Goal: Task Accomplishment & Management: Manage account settings

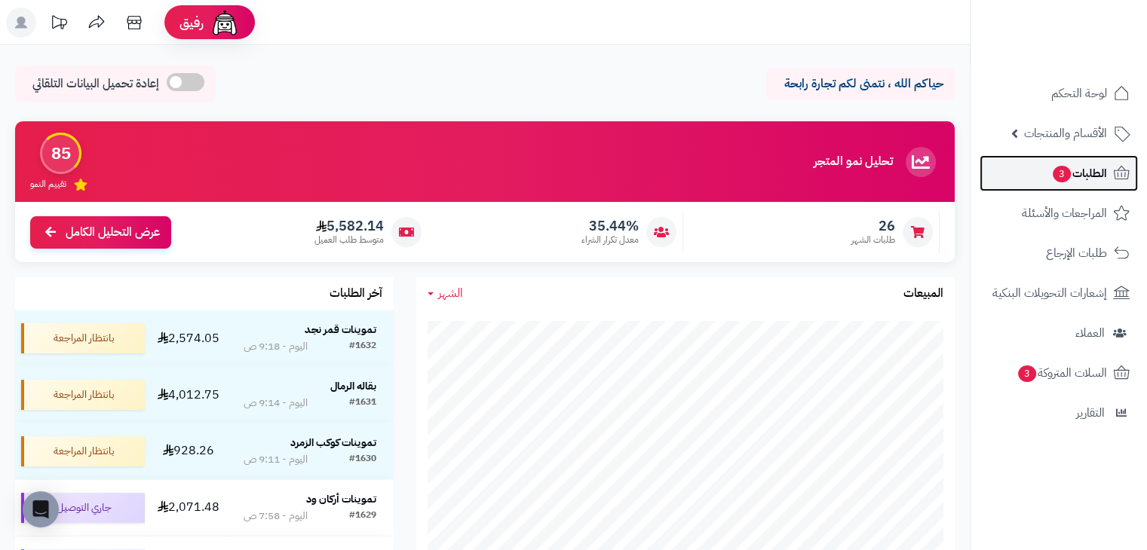
click at [1056, 178] on span "3" at bounding box center [1062, 173] width 20 height 17
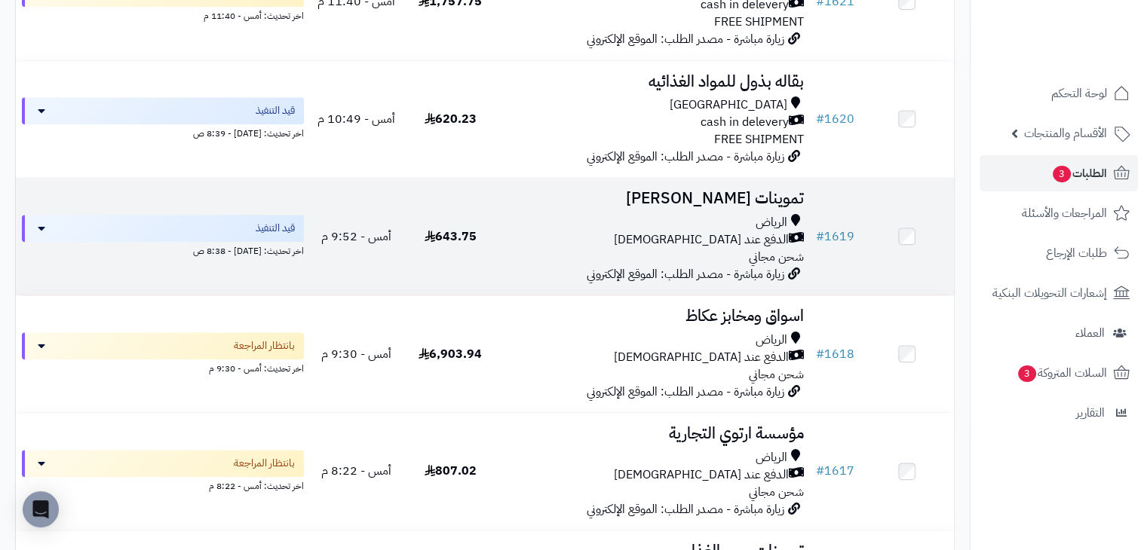
scroll to position [1884, 0]
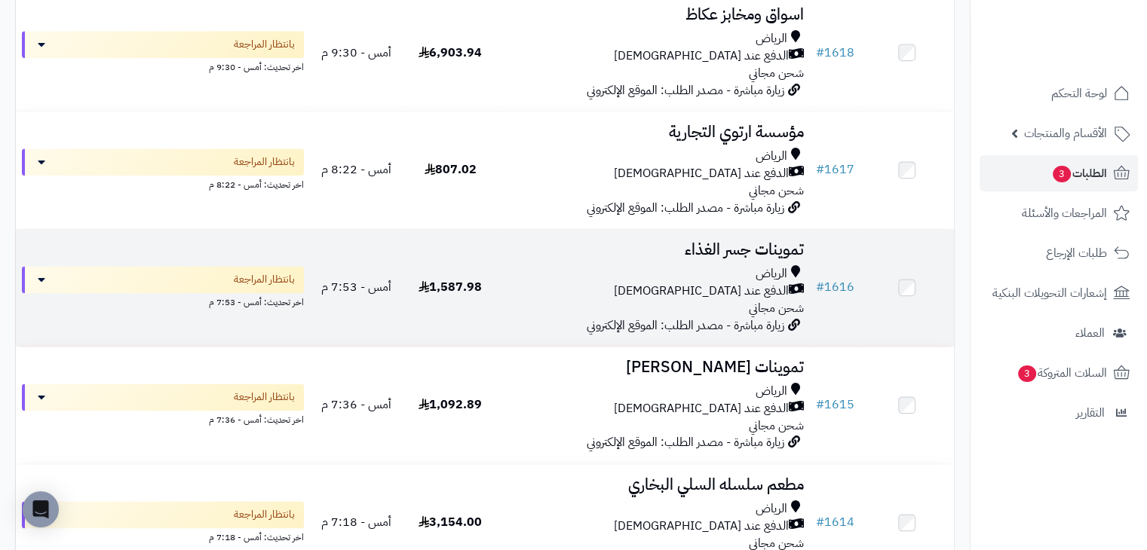
click at [669, 282] on div "الرياض" at bounding box center [653, 273] width 300 height 17
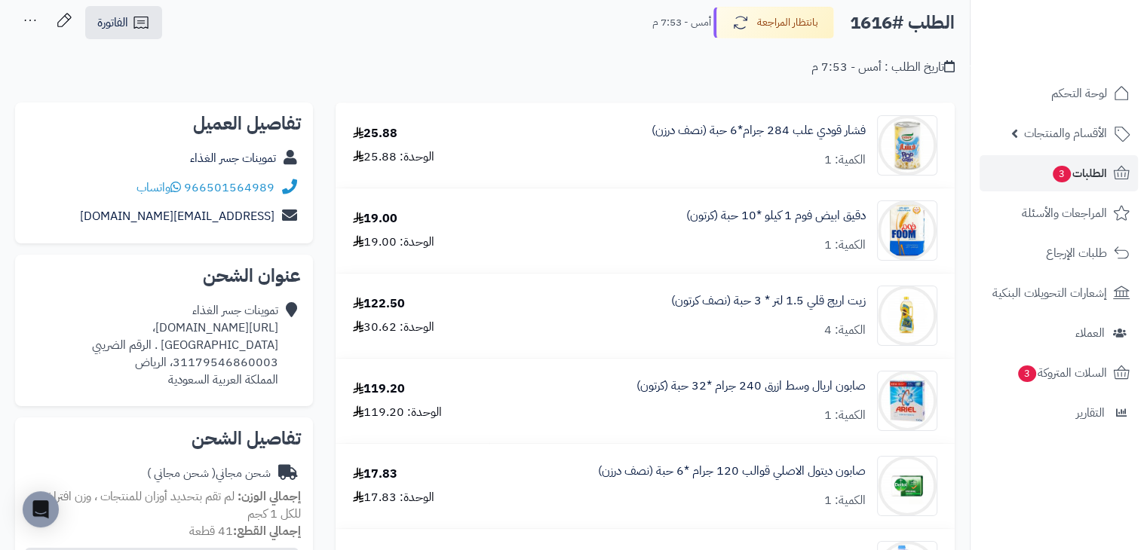
scroll to position [75, 0]
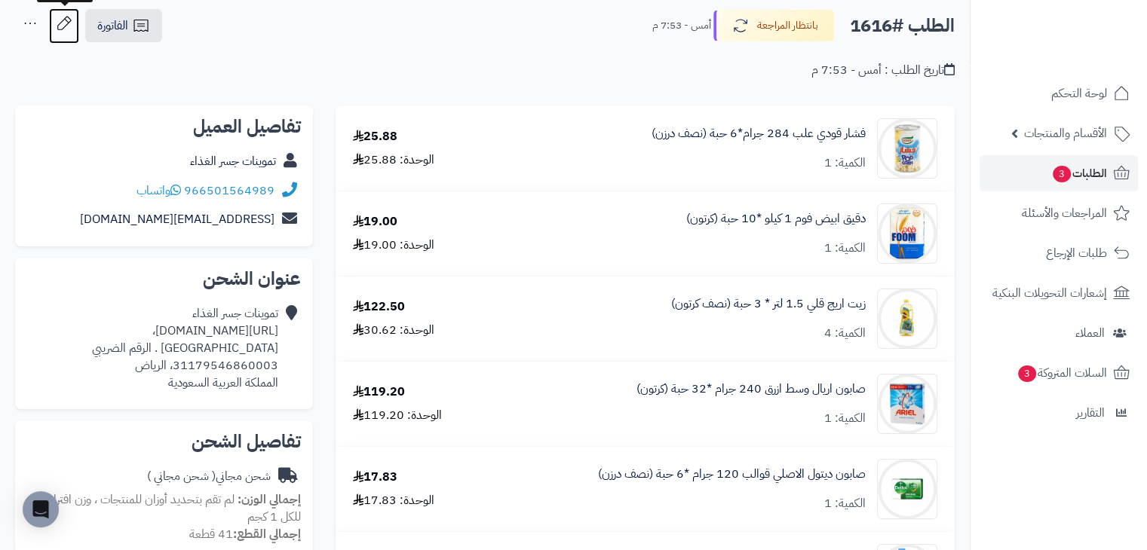
click at [65, 17] on icon at bounding box center [64, 23] width 30 height 30
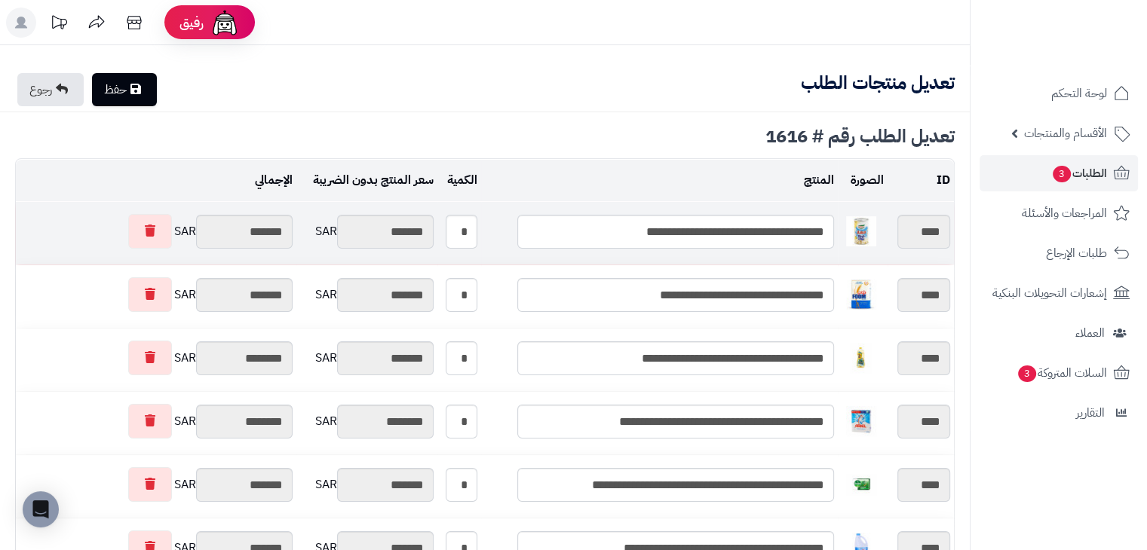
type textarea "**********"
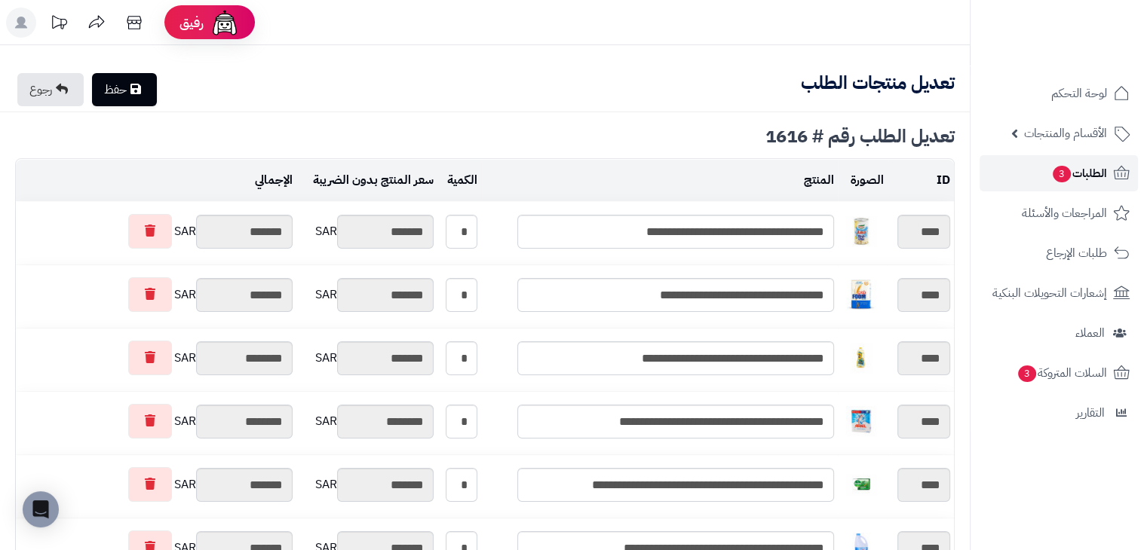
click at [1080, 176] on span "الطلبات 3" at bounding box center [1079, 173] width 56 height 21
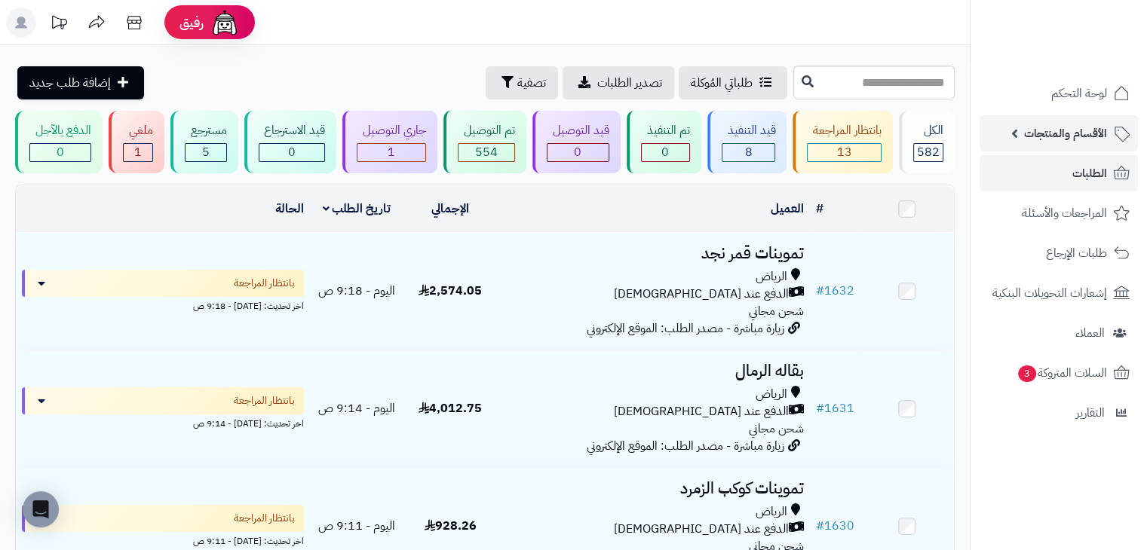
click at [1031, 127] on span "الأقسام والمنتجات" at bounding box center [1065, 133] width 83 height 21
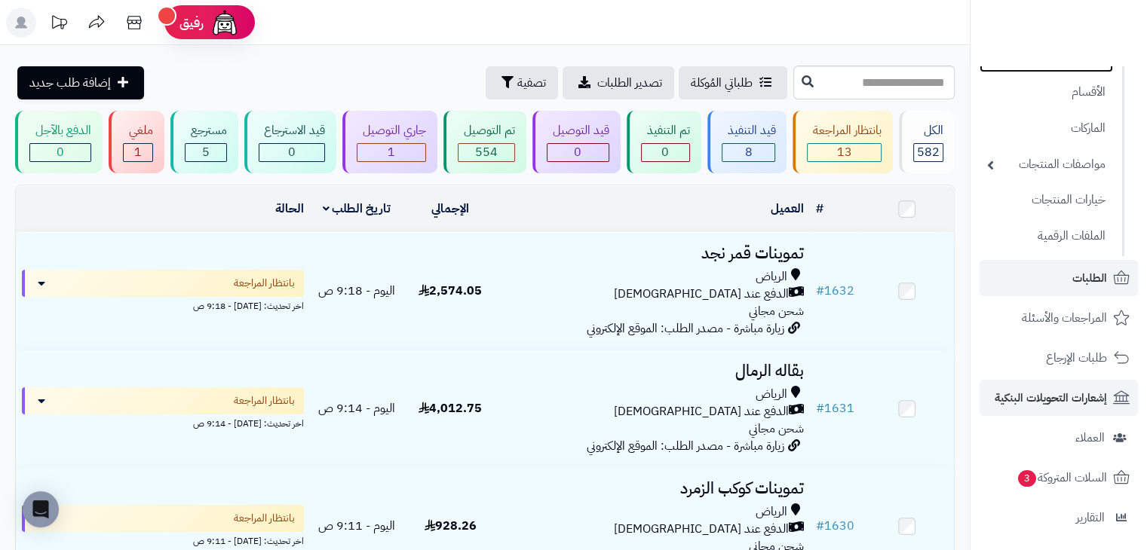
scroll to position [120, 0]
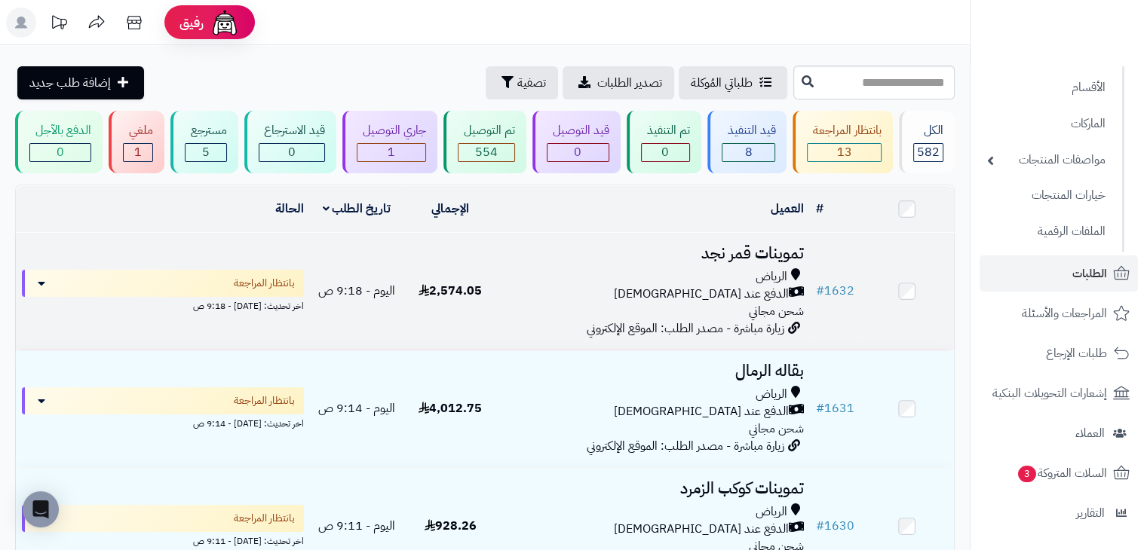
click at [560, 292] on div "الدفع عند الاستلام" at bounding box center [653, 294] width 300 height 17
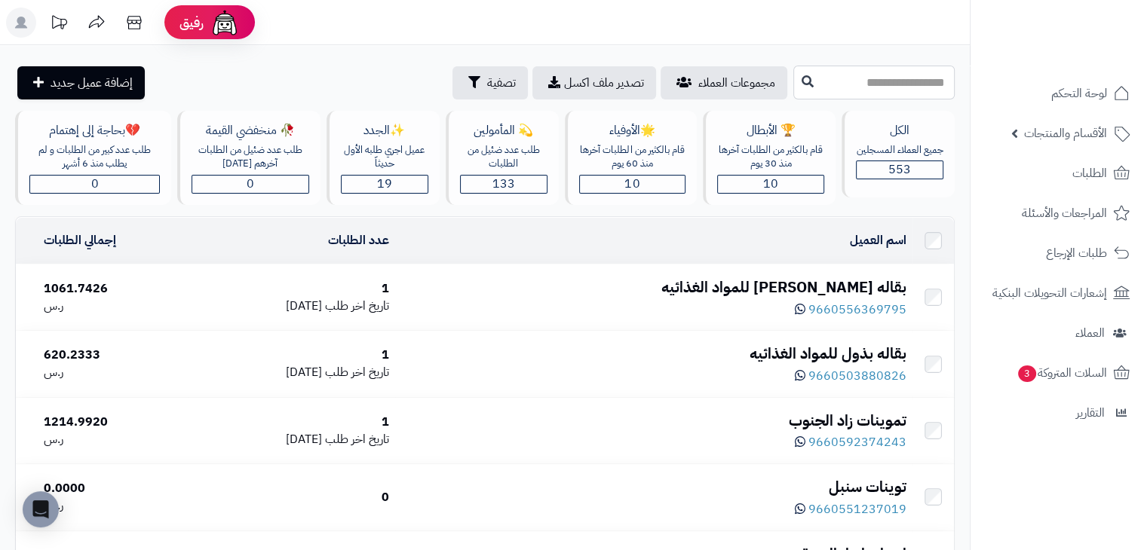
click at [841, 90] on input "text" at bounding box center [873, 83] width 161 height 34
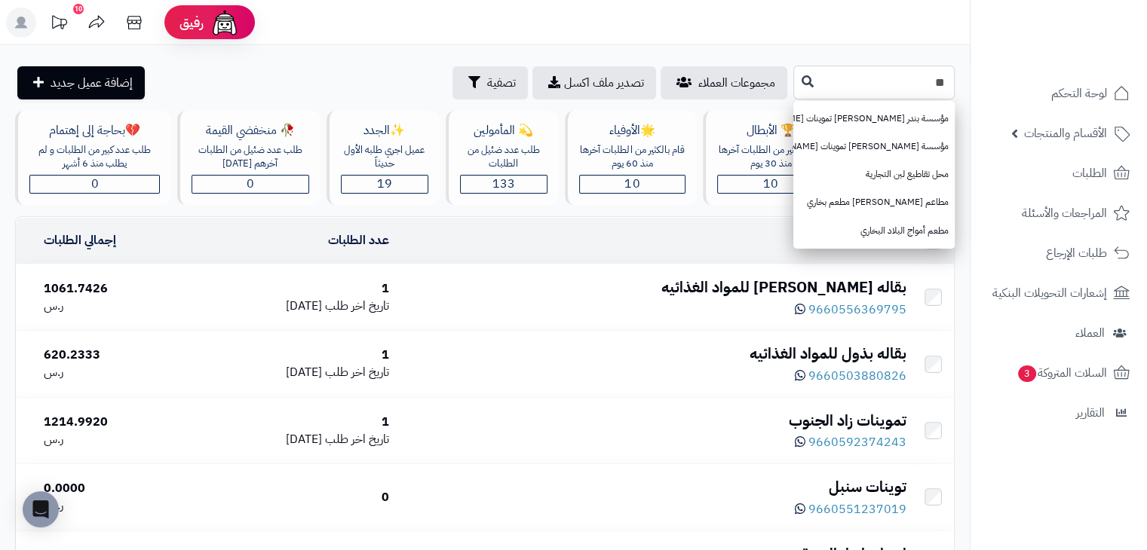
type input "*"
click at [322, 74] on div "مجموعات العملاء تصدير ملف اكسل تصفية إضافة عميل جديد" at bounding box center [402, 82] width 774 height 33
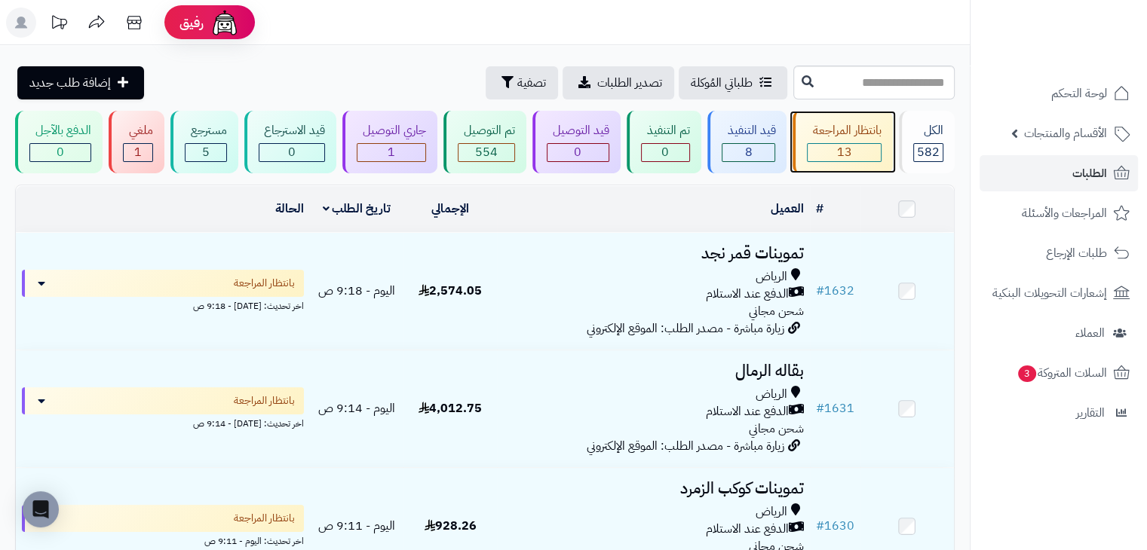
click at [829, 139] on div "بانتظار المراجعة" at bounding box center [844, 130] width 75 height 17
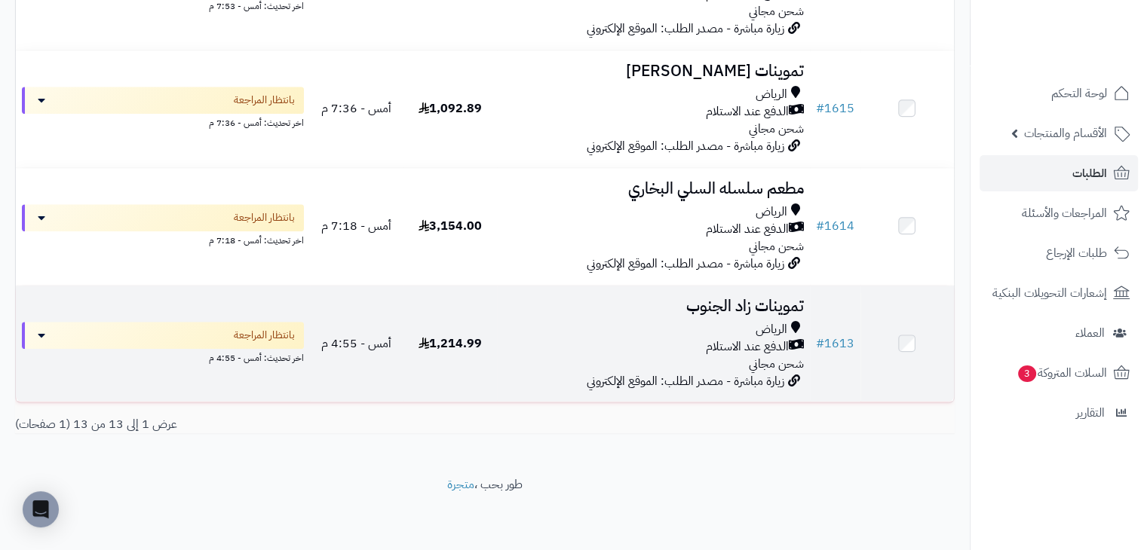
scroll to position [1364, 0]
click at [548, 316] on td "تموينات زاد الجنوب الرياض الدفع عند الاستلام شحن مجاني زيارة مباشرة - مصدر الطل…" at bounding box center [653, 342] width 312 height 117
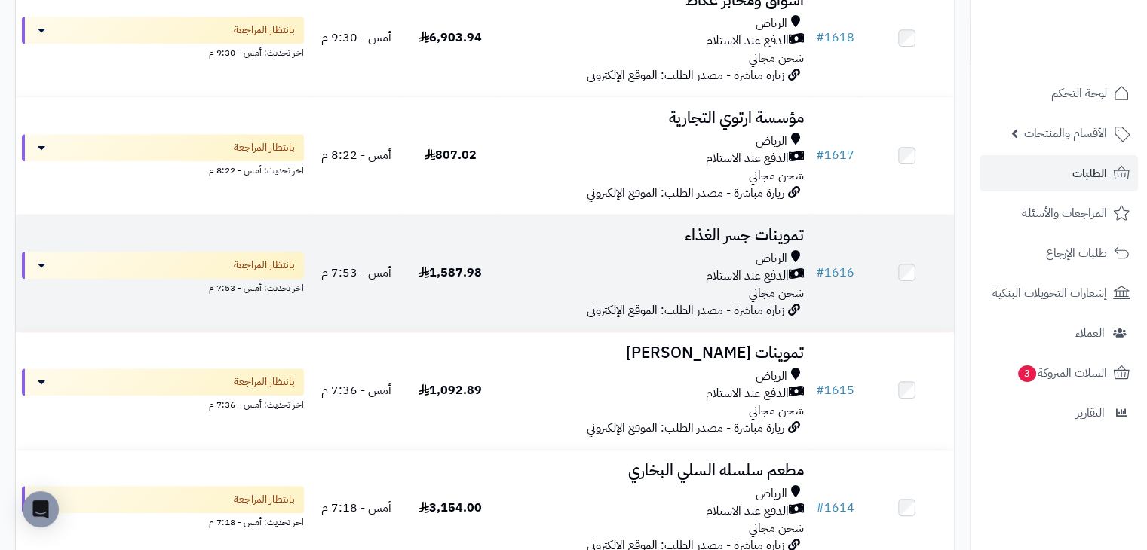
scroll to position [1063, 0]
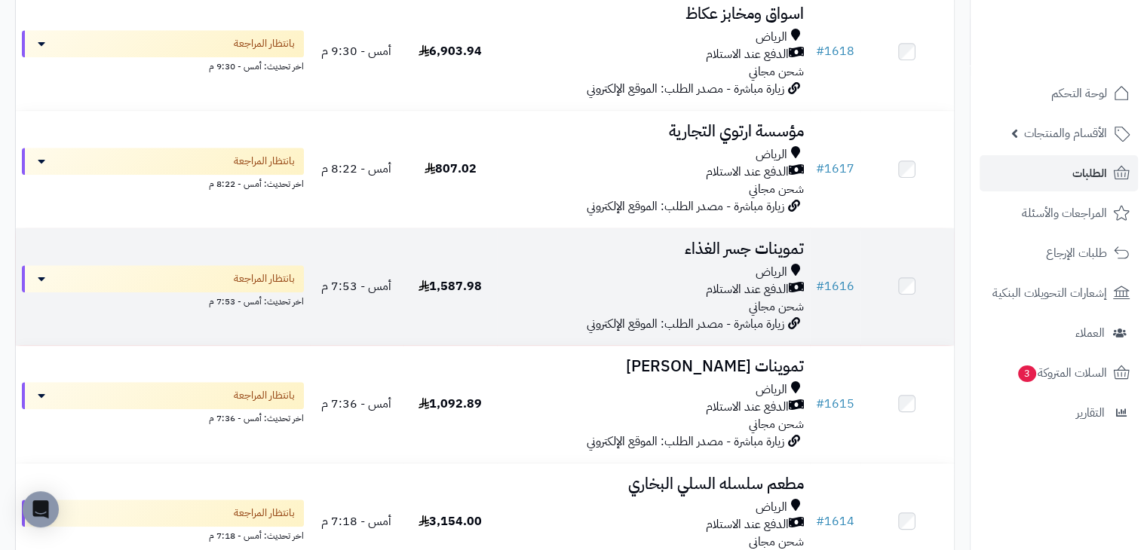
click at [663, 305] on div "الرياض الدفع عند الاستلام شحن مجاني" at bounding box center [653, 290] width 300 height 52
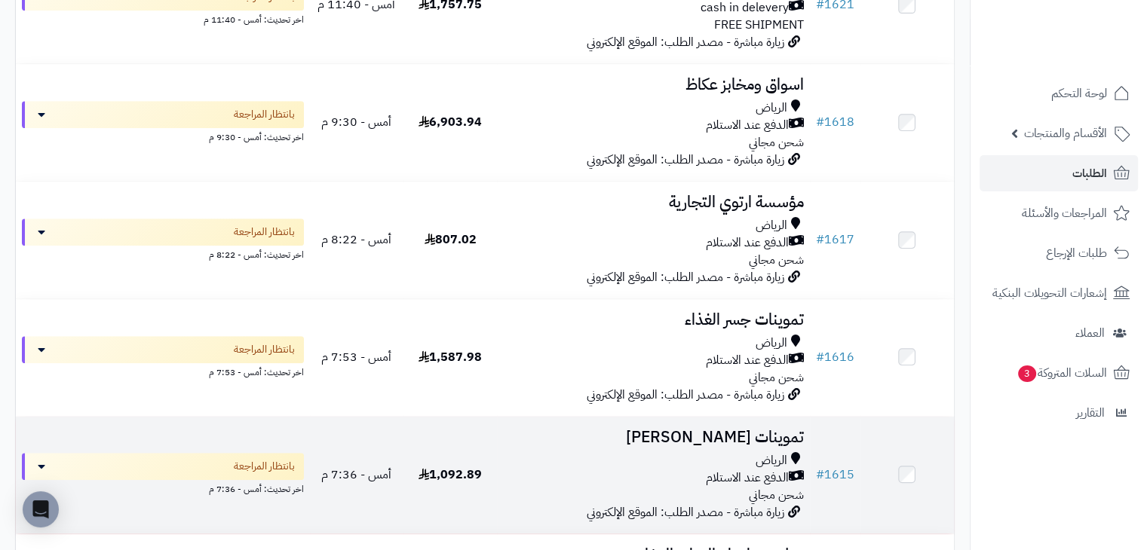
scroll to position [987, 0]
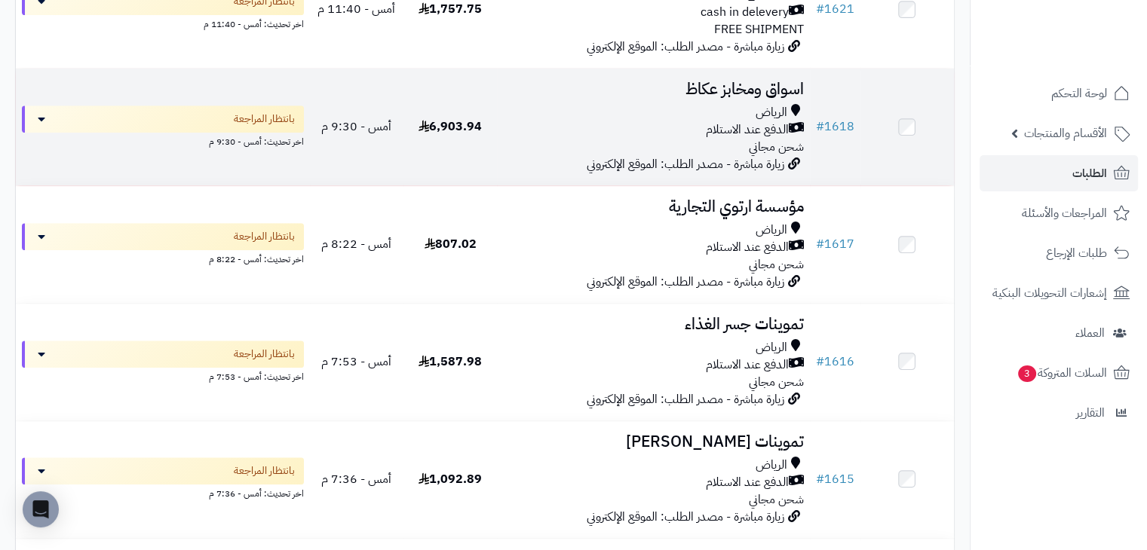
click at [643, 126] on div "الدفع عند الاستلام" at bounding box center [653, 129] width 300 height 17
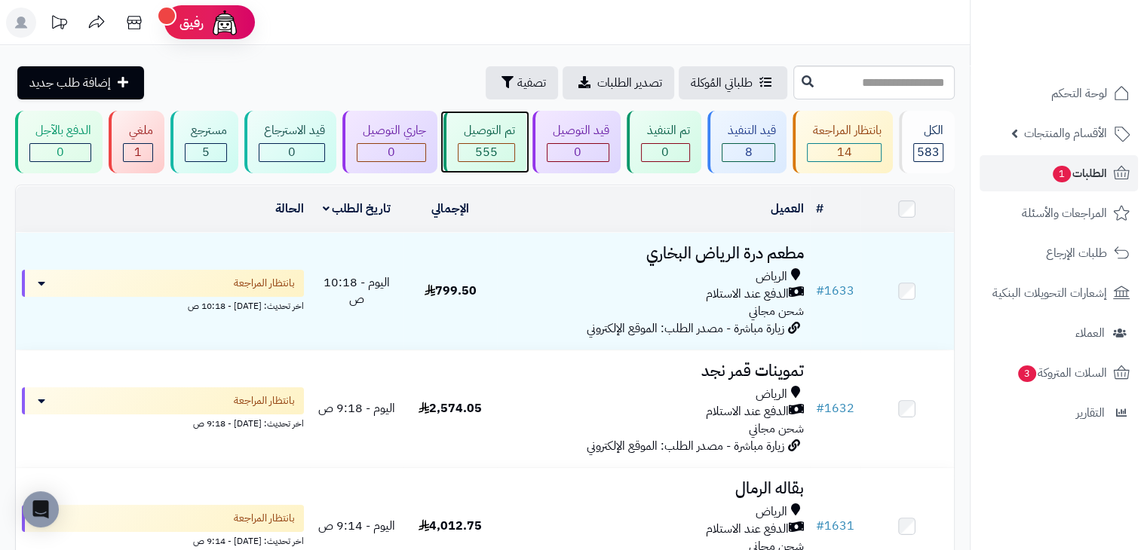
click at [513, 122] on div "تم التوصيل" at bounding box center [486, 130] width 57 height 17
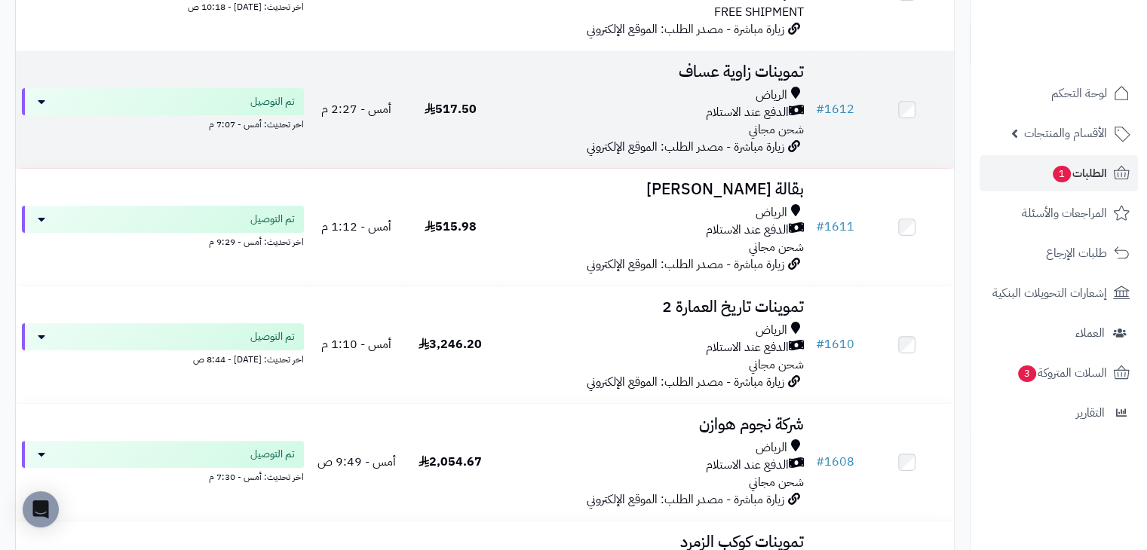
scroll to position [302, 0]
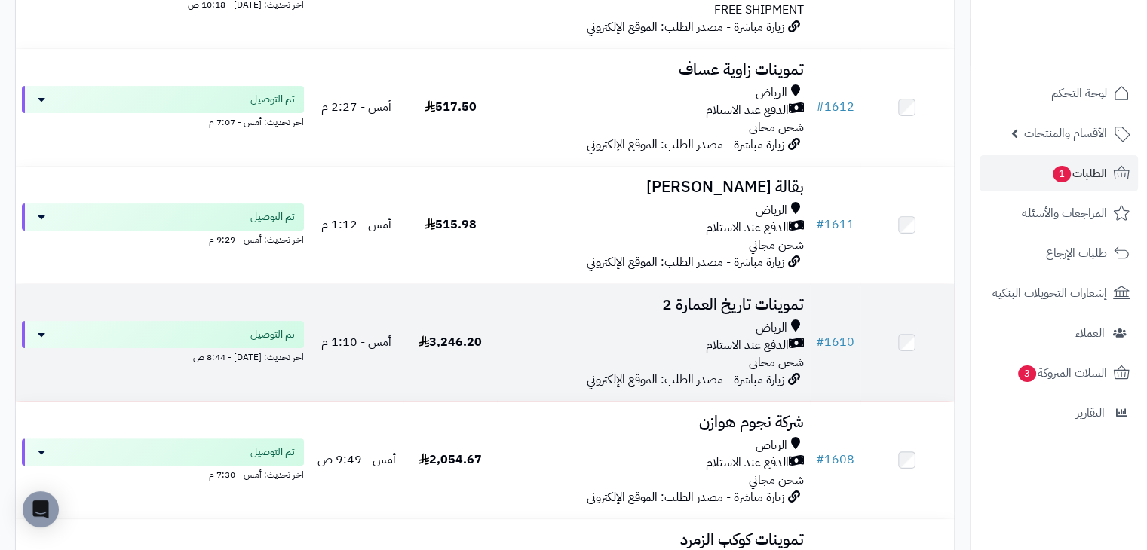
click at [481, 338] on span "3,246.20" at bounding box center [449, 342] width 63 height 18
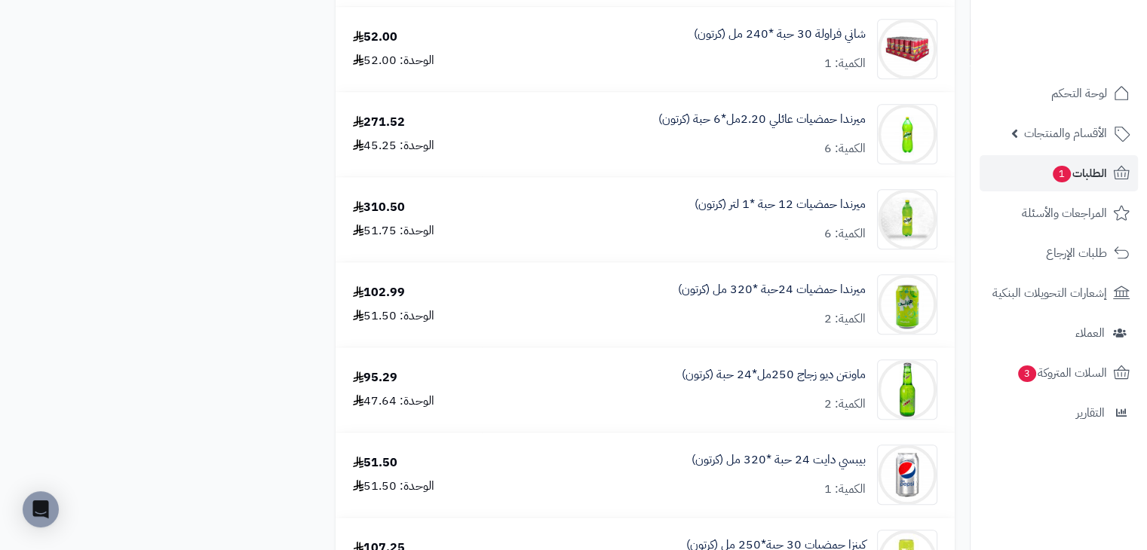
scroll to position [1281, 0]
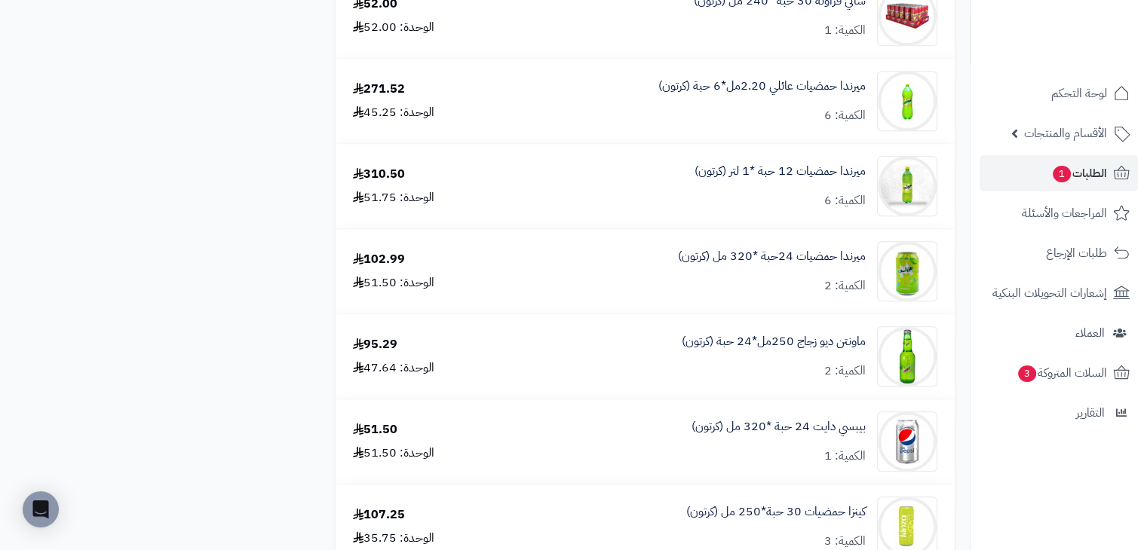
click at [599, 234] on table "اندومى دجاج بلدى كيس 75جرام *60 حبة (كرتون) الكمية: 1 61.00 الوحدة: 61.00 اندوم…" at bounding box center [644, 414] width 619 height 2926
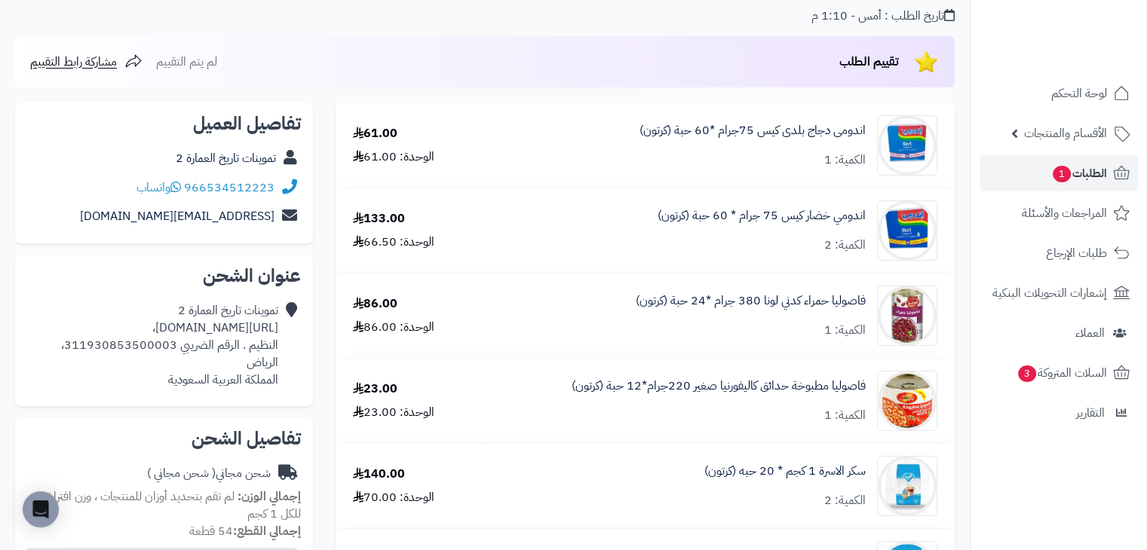
scroll to position [0, 0]
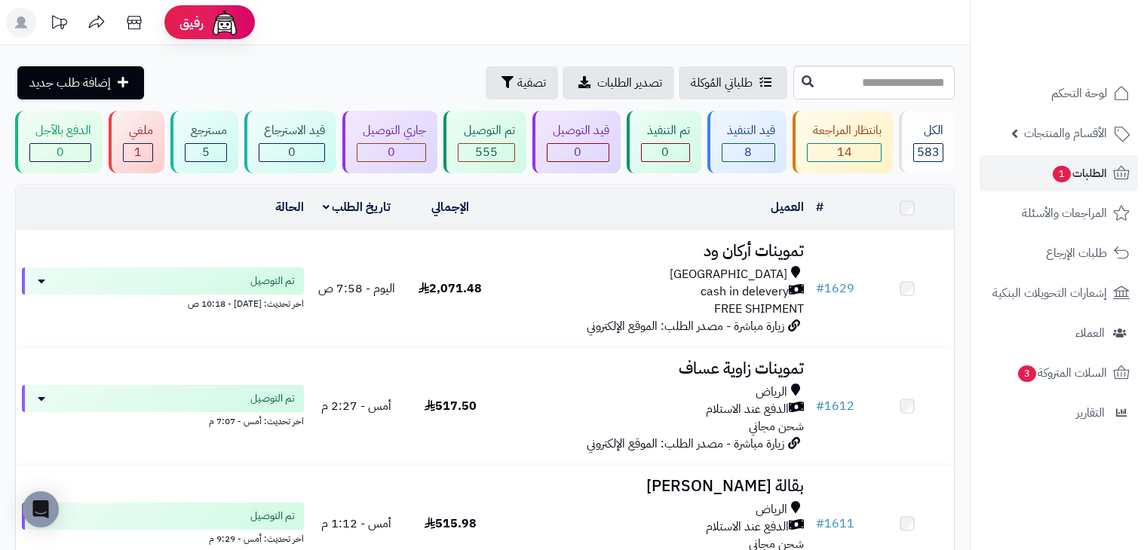
scroll to position [302, 0]
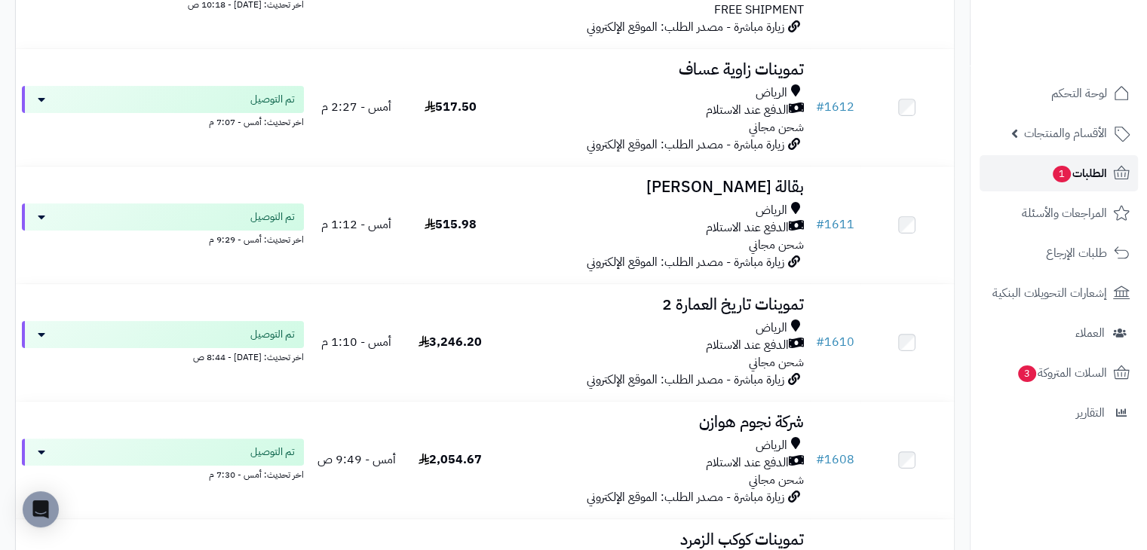
click at [1012, 164] on link "الطلبات 1" at bounding box center [1058, 173] width 158 height 36
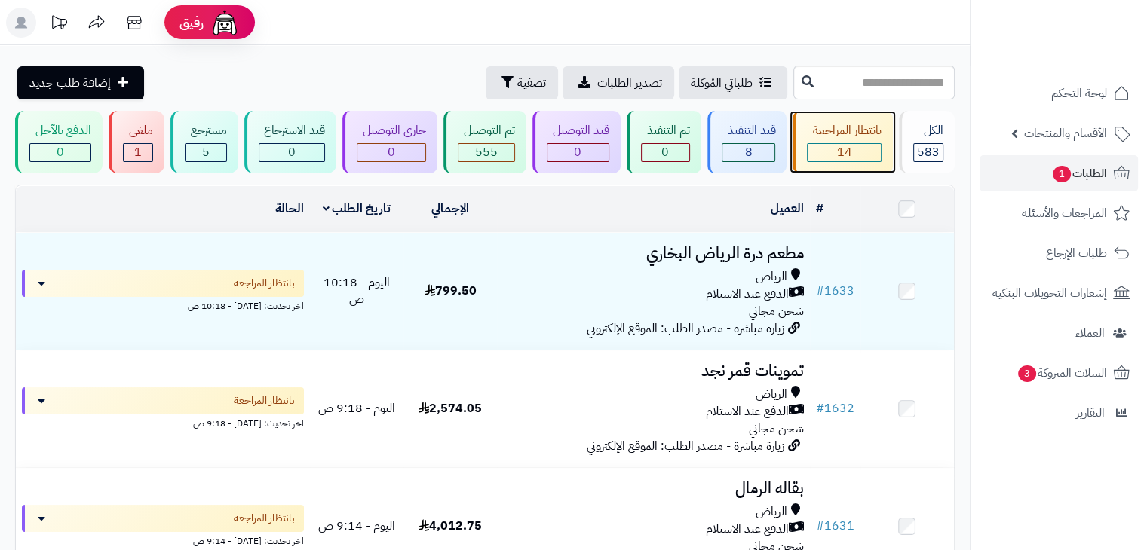
click at [813, 131] on div "بانتظار المراجعة" at bounding box center [844, 130] width 75 height 17
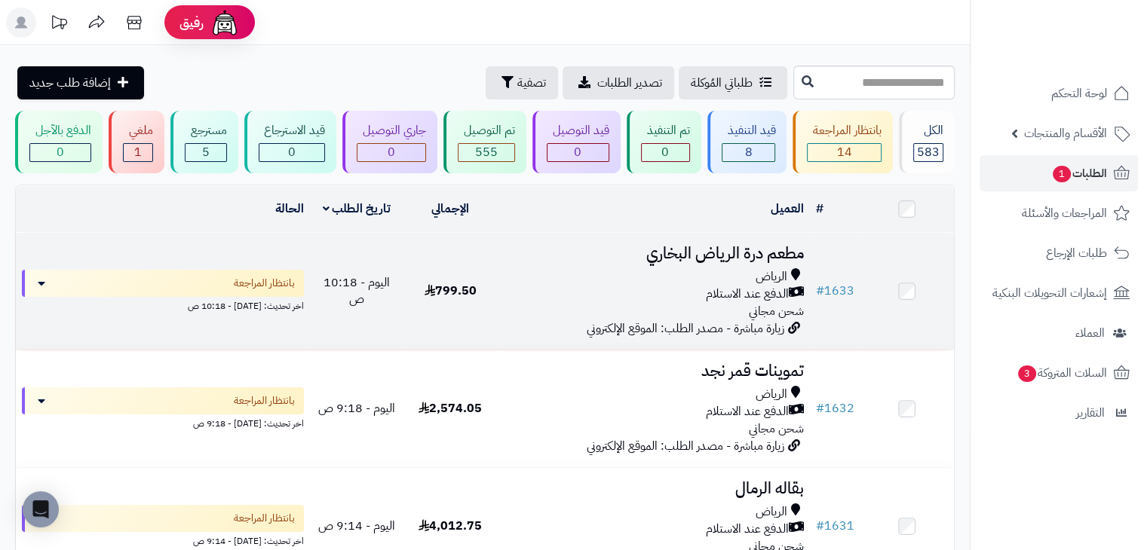
drag, startPoint x: 0, startPoint y: 0, endPoint x: 660, endPoint y: 257, distance: 707.9
click at [660, 256] on h3 "مطعم درة الرياض البخاري" at bounding box center [653, 253] width 300 height 17
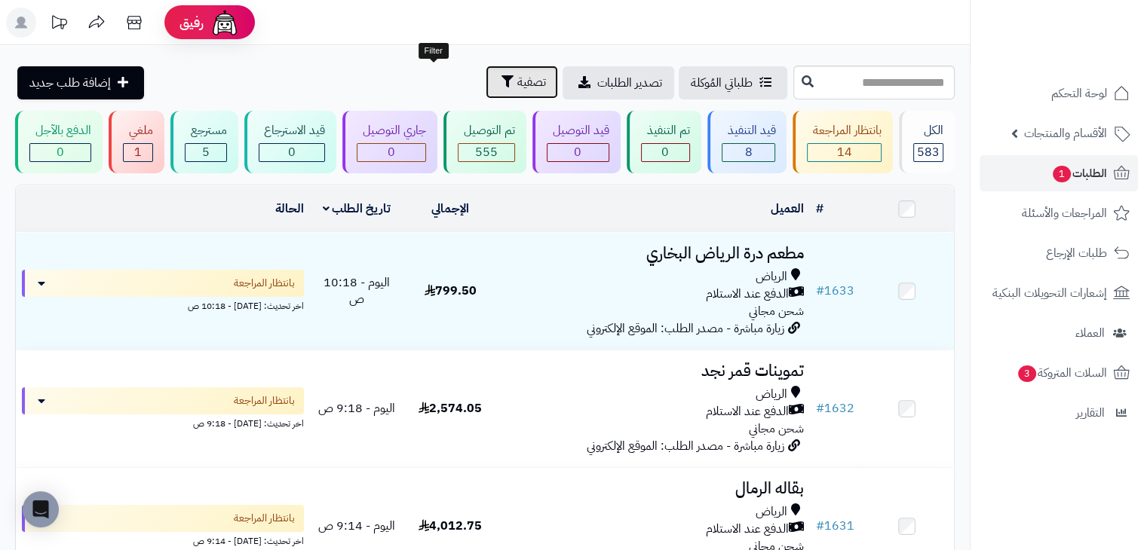
click at [517, 88] on span "تصفية" at bounding box center [531, 82] width 29 height 18
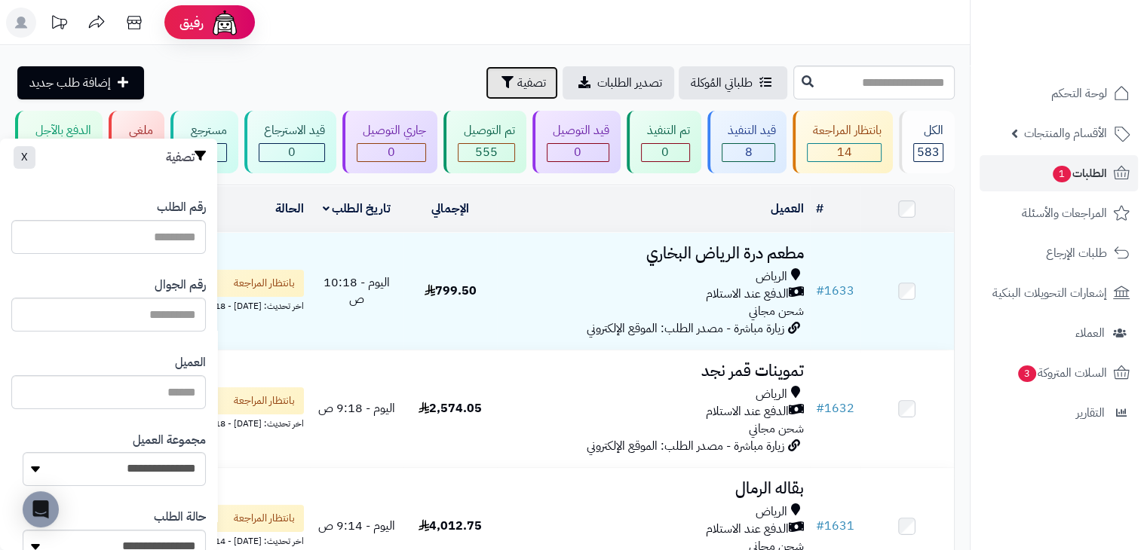
scroll to position [226, 0]
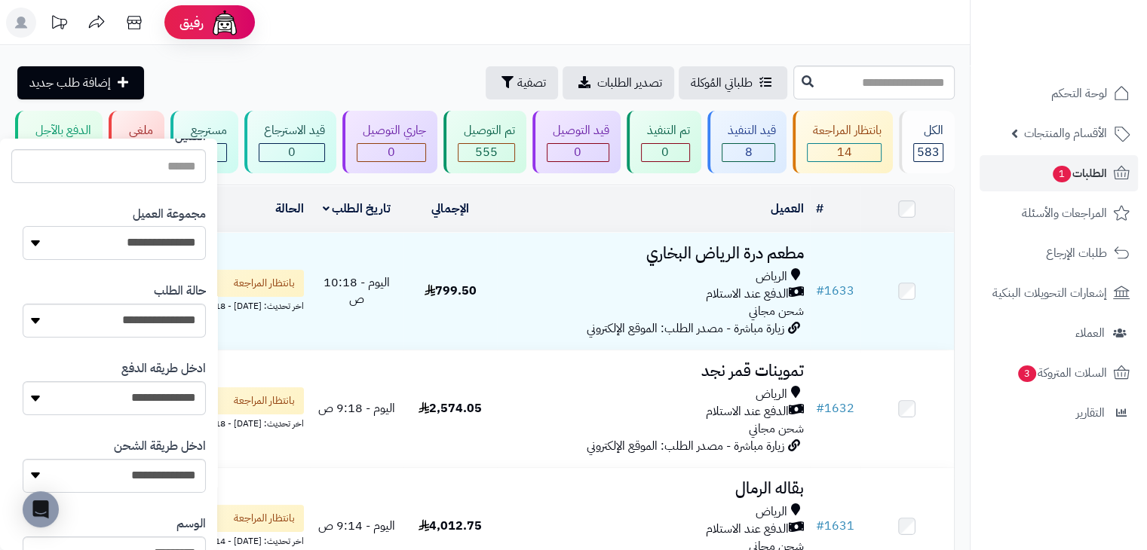
click at [156, 231] on select "**********" at bounding box center [114, 243] width 183 height 34
select select "*"
click at [23, 226] on select "**********" at bounding box center [114, 243] width 183 height 34
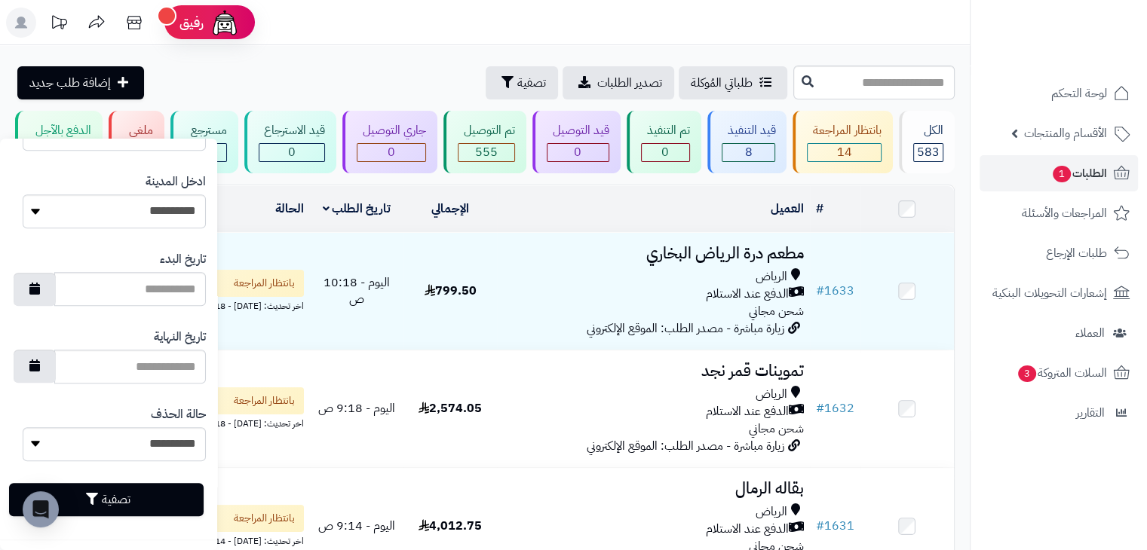
scroll to position [803, 0]
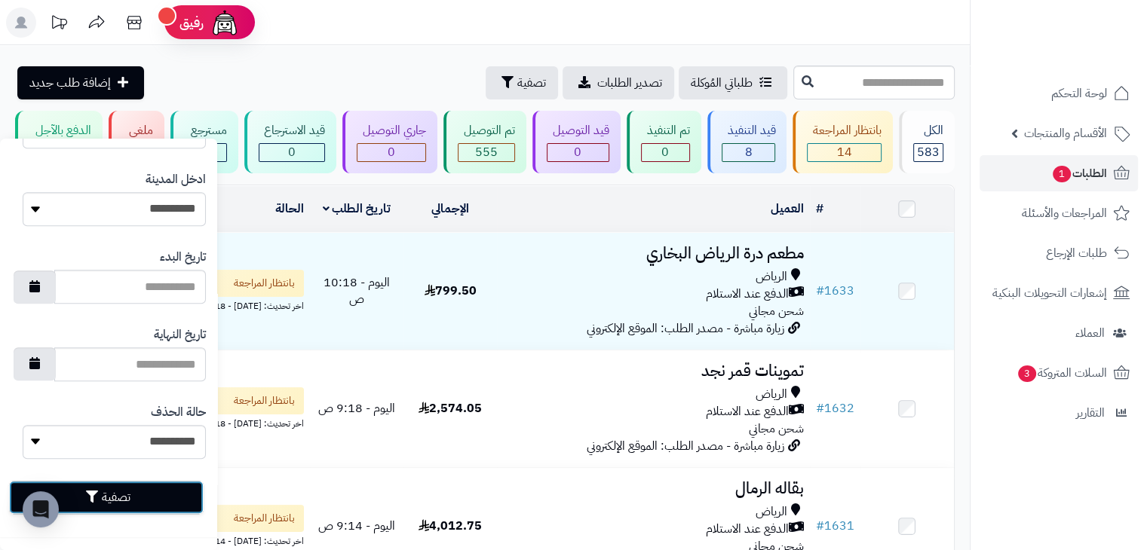
click at [175, 501] on button "تصفية" at bounding box center [106, 497] width 194 height 33
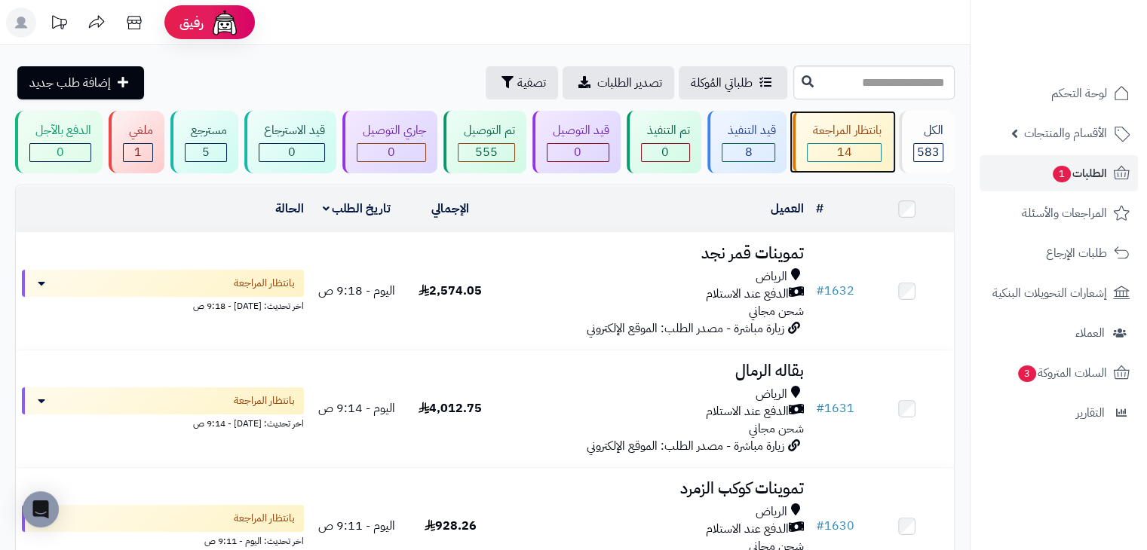
click at [865, 127] on div "بانتظار المراجعة" at bounding box center [844, 130] width 75 height 17
click at [862, 132] on div "بانتظار المراجعة" at bounding box center [844, 130] width 75 height 17
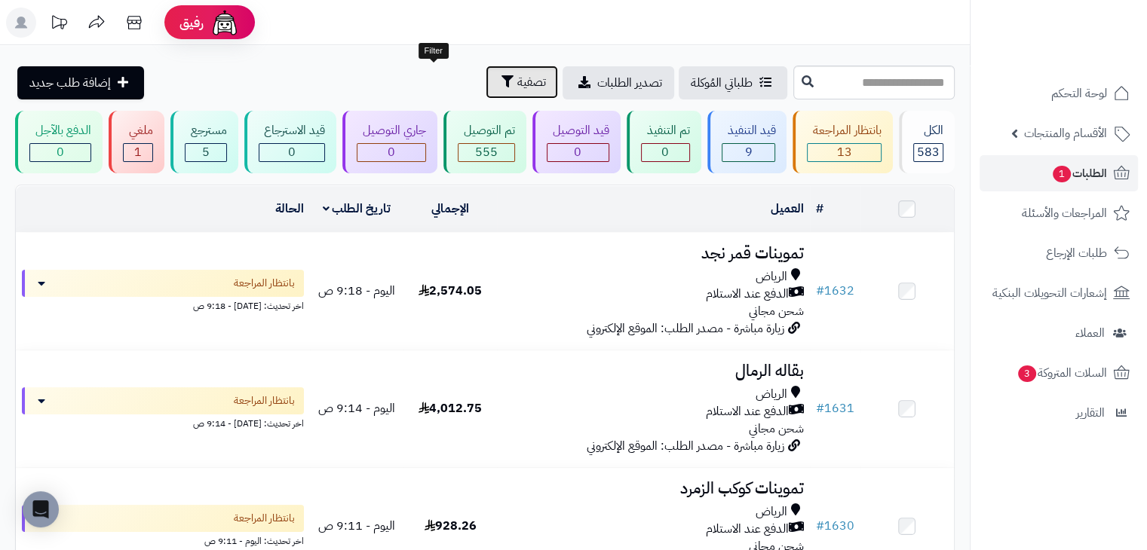
click at [485, 79] on button "تصفية" at bounding box center [521, 82] width 72 height 33
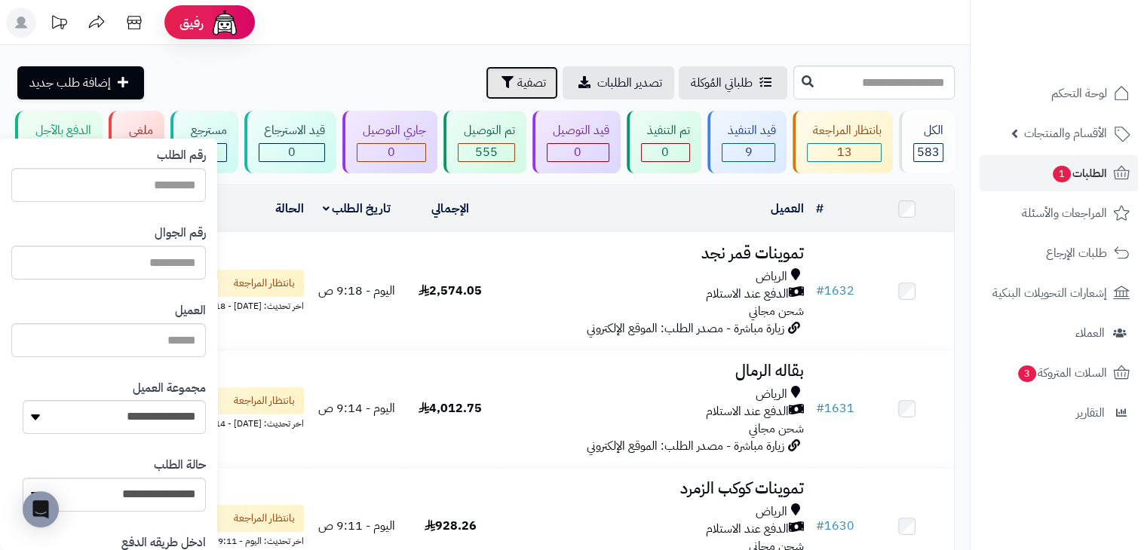
scroll to position [151, 0]
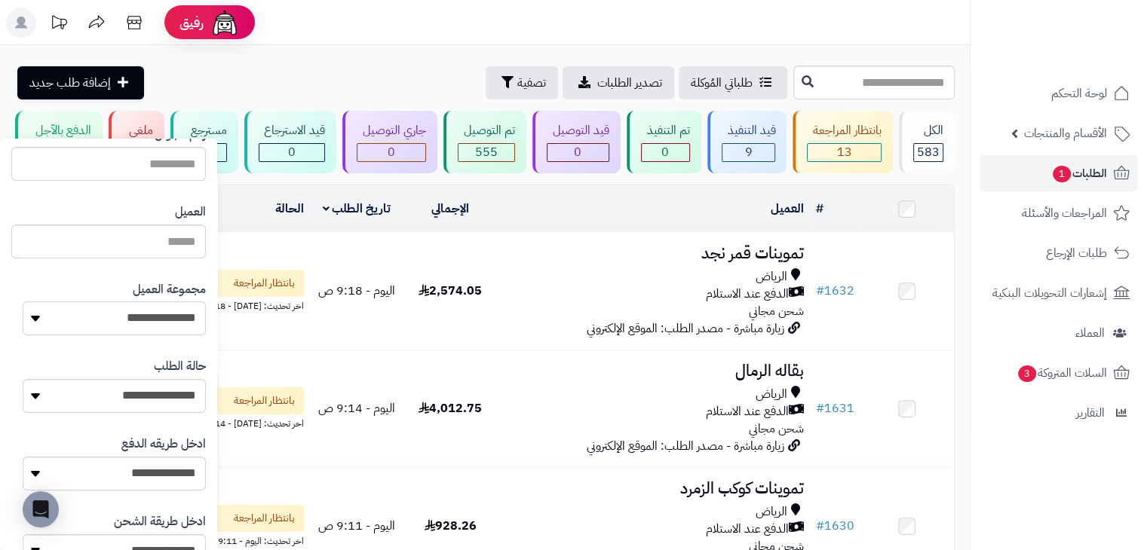
click at [151, 323] on select "**********" at bounding box center [114, 319] width 183 height 34
click at [185, 346] on div "**********" at bounding box center [108, 309] width 194 height 78
click at [180, 333] on select "**********" at bounding box center [114, 319] width 183 height 34
select select "*"
click at [23, 302] on select "**********" at bounding box center [114, 319] width 183 height 34
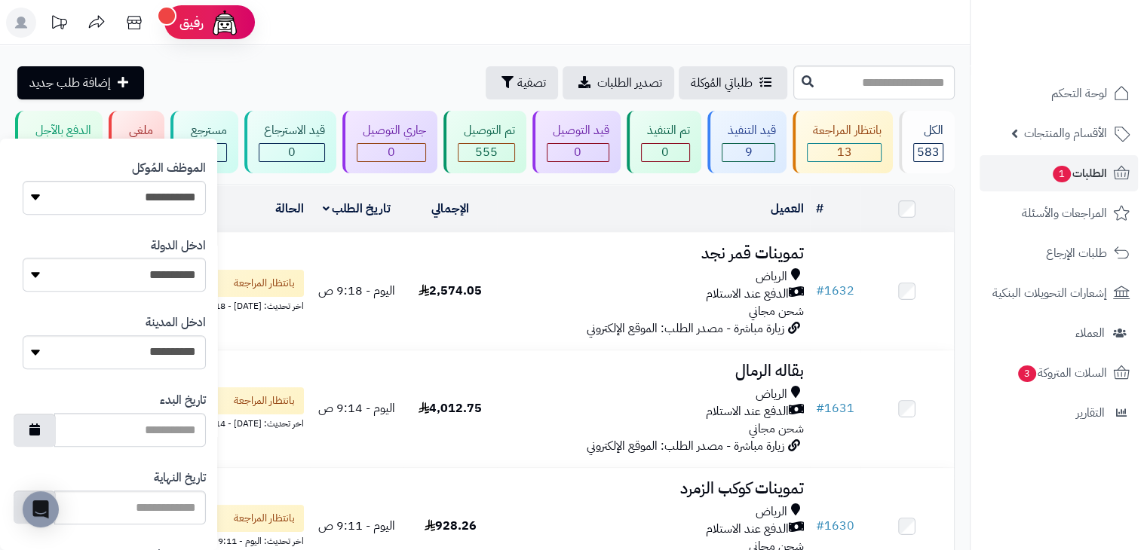
scroll to position [754, 0]
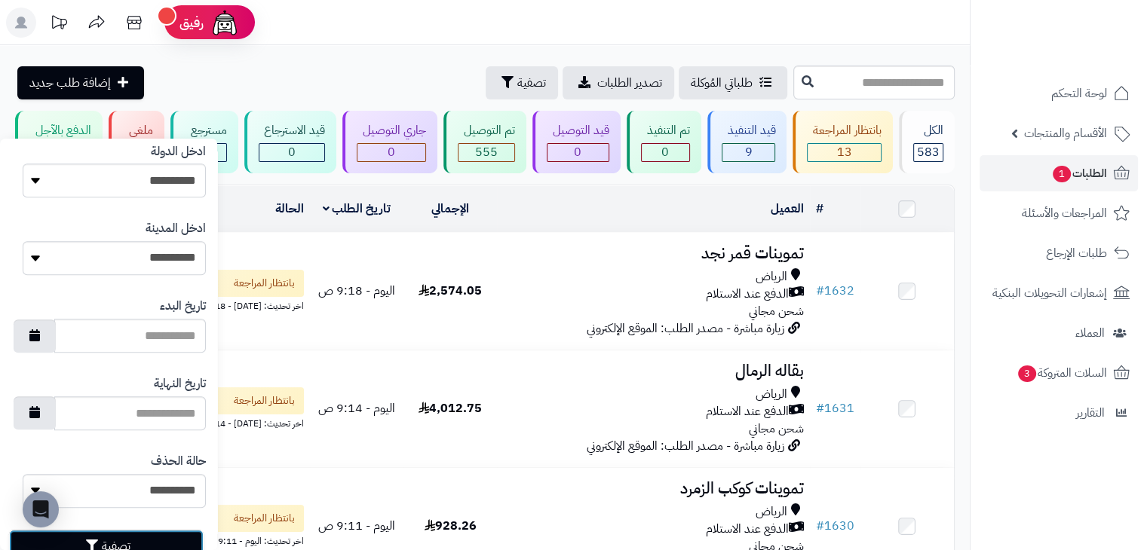
click at [181, 537] on button "تصفية" at bounding box center [106, 546] width 194 height 33
